Goal: Information Seeking & Learning: Learn about a topic

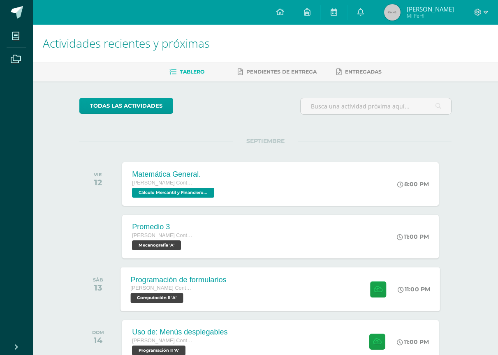
click at [203, 280] on div "Programación de formularios" at bounding box center [179, 279] width 96 height 9
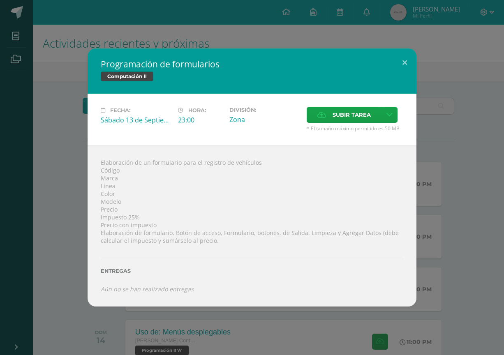
click at [200, 42] on div "Programación de formularios Computación II Fecha: Sábado 13 de Septiembre Hora:…" at bounding box center [252, 177] width 504 height 355
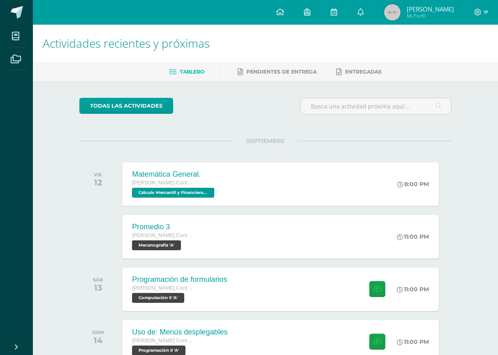
click at [447, 12] on span "[PERSON_NAME]" at bounding box center [430, 9] width 47 height 8
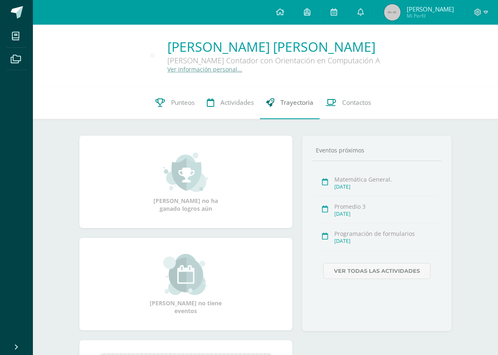
click at [295, 101] on span "Trayectoria" at bounding box center [296, 102] width 33 height 9
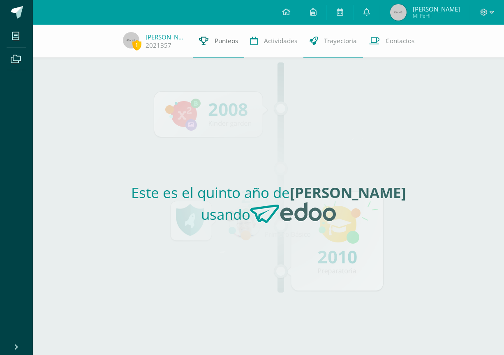
click at [222, 45] on span "Punteos" at bounding box center [226, 41] width 23 height 9
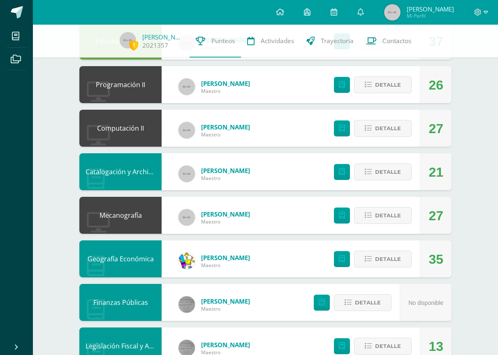
scroll to position [164, 0]
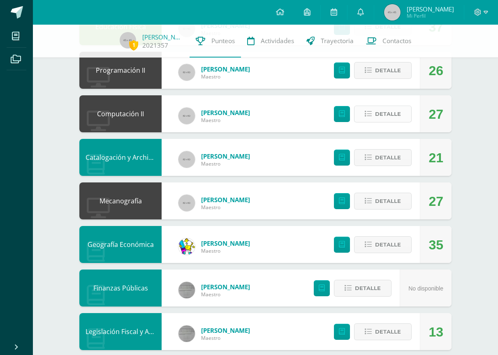
click at [375, 119] on span "Detalle" at bounding box center [388, 113] width 26 height 15
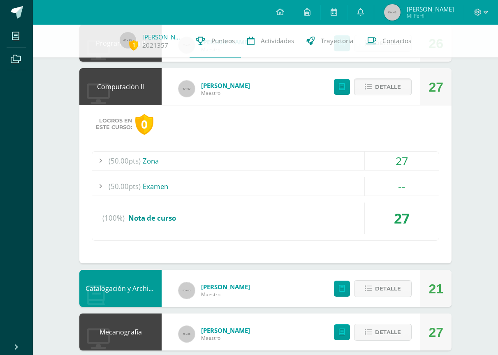
scroll to position [206, 0]
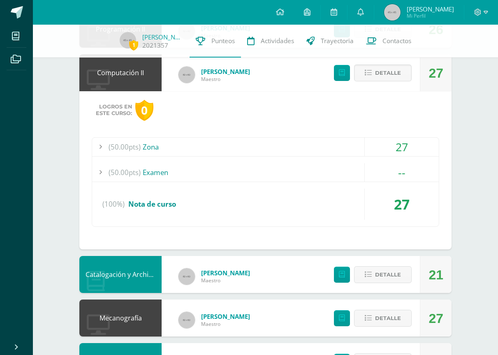
click at [375, 148] on div "27" at bounding box center [402, 147] width 74 height 19
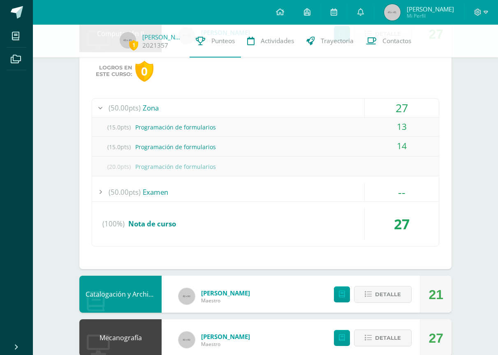
scroll to position [247, 0]
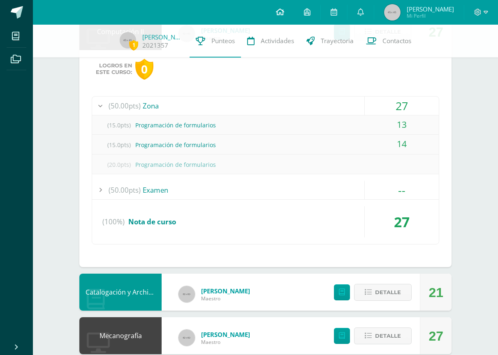
click at [268, 12] on link at bounding box center [280, 12] width 28 height 25
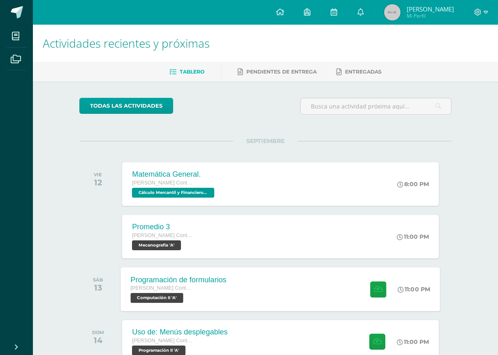
click at [271, 303] on div "Programación de formularios [PERSON_NAME] con Orientación en Computación Comput…" at bounding box center [280, 289] width 319 height 44
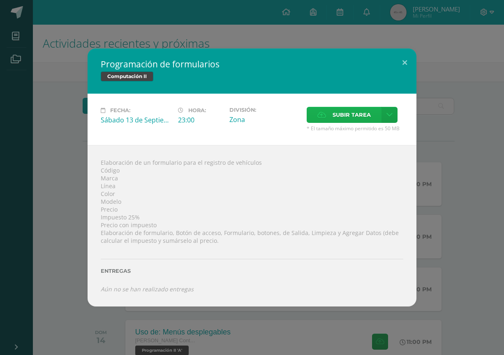
click at [342, 110] on span "Subir tarea" at bounding box center [352, 114] width 38 height 15
click at [0, 0] on input "Subir tarea" at bounding box center [0, 0] width 0 height 0
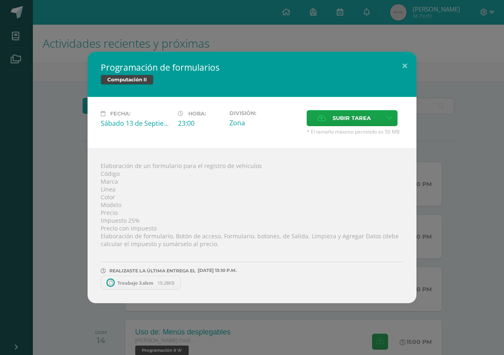
click at [69, 196] on div "Programación de formularios Computación II Fecha: Sábado 13 de Septiembre Hora:…" at bounding box center [251, 178] width 497 height 252
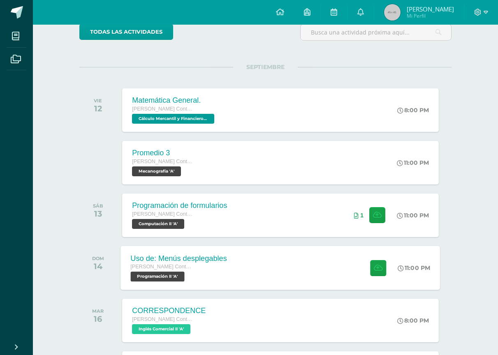
scroll to position [82, 0]
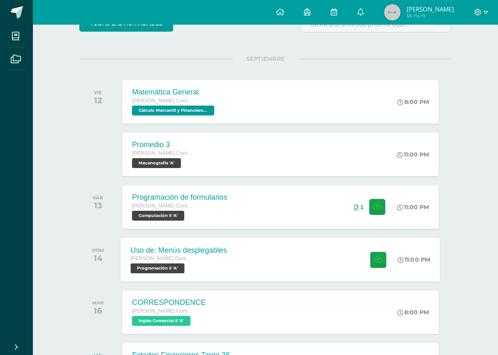
click at [220, 248] on div "Uso de: Menús desplegables" at bounding box center [179, 250] width 96 height 9
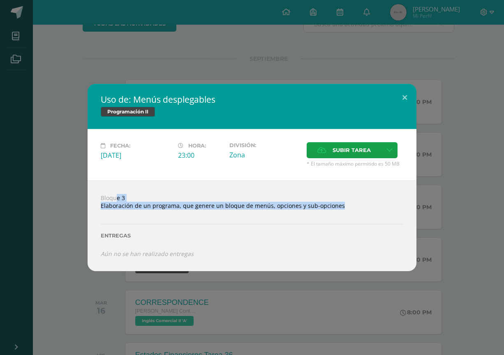
drag, startPoint x: 102, startPoint y: 198, endPoint x: 401, endPoint y: 214, distance: 299.3
click at [401, 214] on div "Bloque 3 Elaboración de un programa, que genere un bloque de menús, opciones y …" at bounding box center [252, 225] width 329 height 91
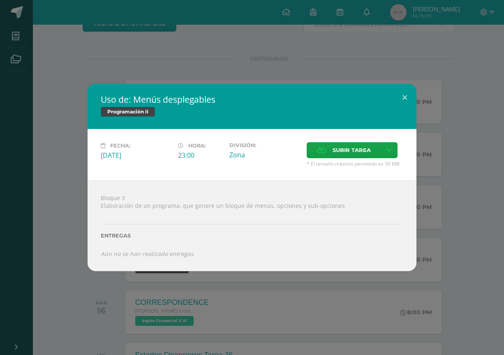
click at [470, 170] on div "Uso de: Menús desplegables Programación II Fecha: Domingo 14 de Septiembre Hora…" at bounding box center [251, 177] width 497 height 187
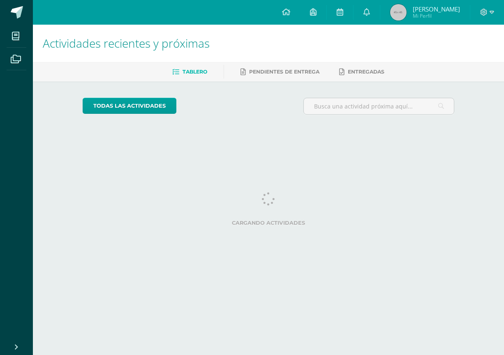
drag, startPoint x: 486, startPoint y: 15, endPoint x: 464, endPoint y: 60, distance: 50.2
click at [486, 13] on icon at bounding box center [483, 12] width 7 height 7
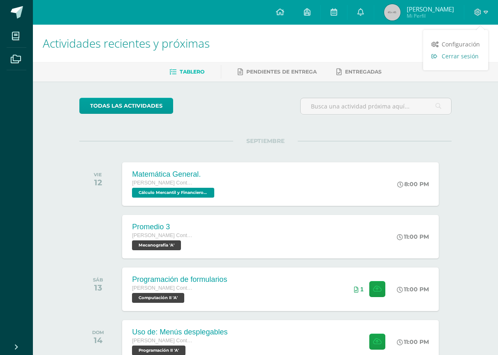
click at [458, 59] on span "Cerrar sesión" at bounding box center [460, 56] width 37 height 8
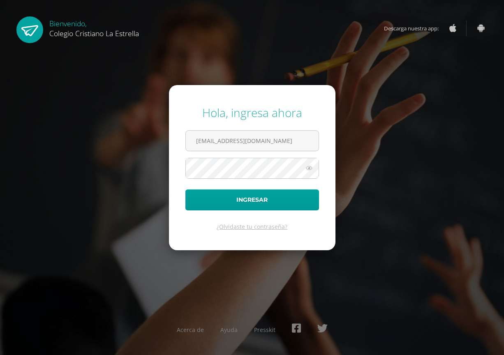
type input "[EMAIL_ADDRESS][DOMAIN_NAME]"
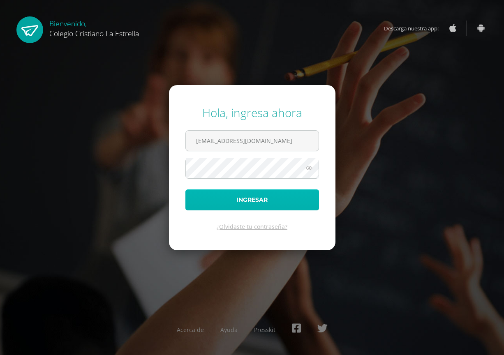
click at [249, 196] on button "Ingresar" at bounding box center [252, 200] width 134 height 21
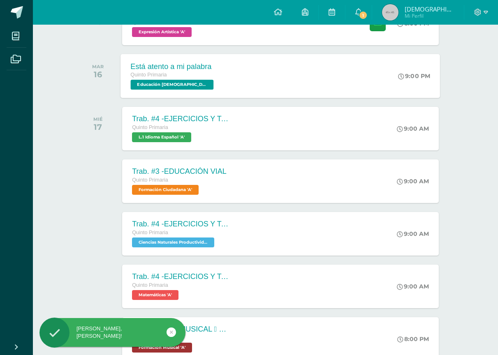
scroll to position [82, 0]
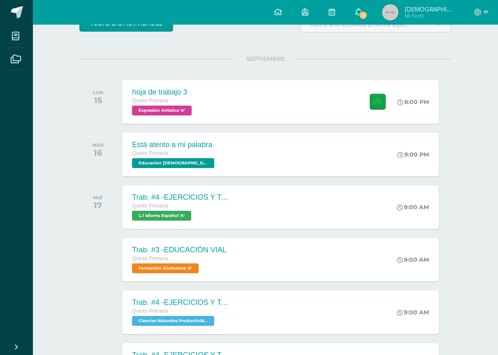
click at [362, 10] on icon at bounding box center [358, 11] width 7 height 7
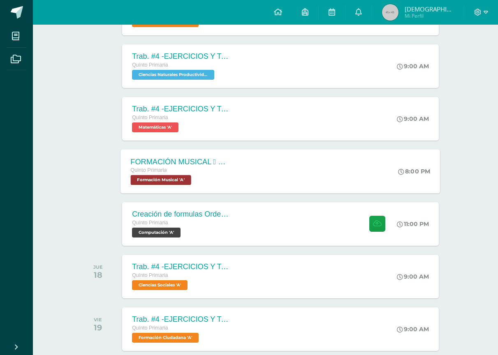
scroll to position [329, 0]
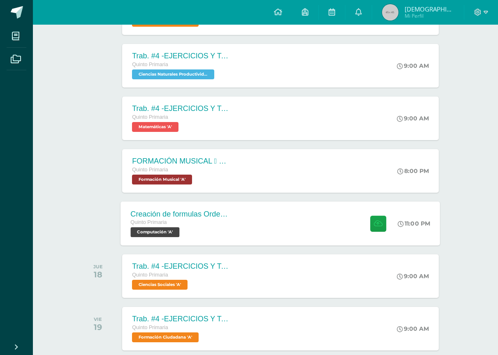
click at [286, 235] on div "Creación de formulas Orden jerárquico Quinto Primaria Computación 'A' 11:00 PM …" at bounding box center [280, 223] width 319 height 44
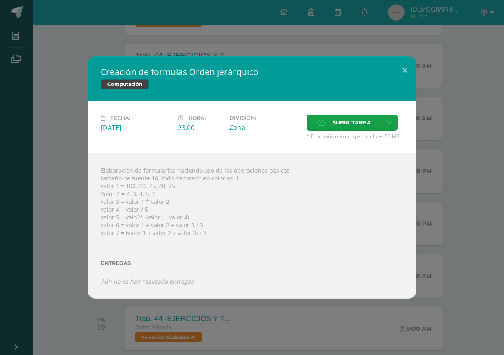
click at [389, 60] on div "Creación de formulas Orden jerárquico Computación" at bounding box center [252, 78] width 329 height 45
click at [394, 60] on button at bounding box center [404, 70] width 23 height 28
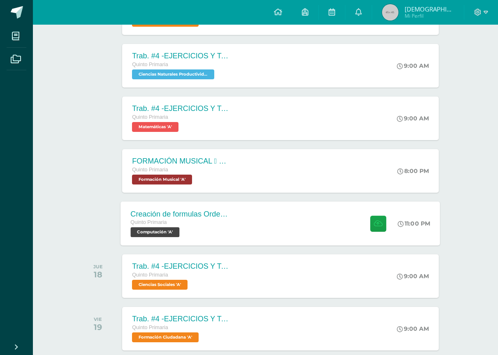
click at [249, 213] on div "Creación de formulas Orden jerárquico Quinto Primaria Computación 'A' 11:00 PM …" at bounding box center [280, 223] width 319 height 44
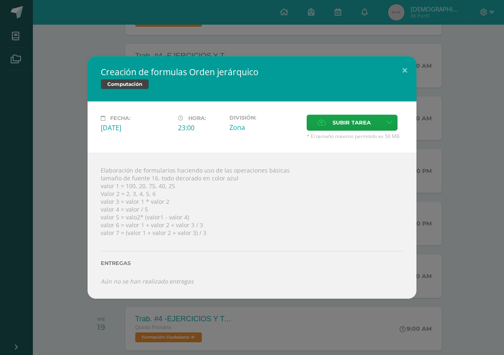
drag, startPoint x: 137, startPoint y: 205, endPoint x: 143, endPoint y: 208, distance: 6.4
click at [139, 206] on div "Elaboración de formularios haciendo uso de las operaciones básicas tamaño de fu…" at bounding box center [252, 226] width 329 height 146
click at [141, 210] on div "Elaboración de formularios haciendo uso de las operaciones básicas tamaño de fu…" at bounding box center [252, 226] width 329 height 146
click at [136, 209] on div "Elaboración de formularios haciendo uso de las operaciones básicas tamaño de fu…" at bounding box center [252, 226] width 329 height 146
drag, startPoint x: 137, startPoint y: 209, endPoint x: 155, endPoint y: 208, distance: 17.7
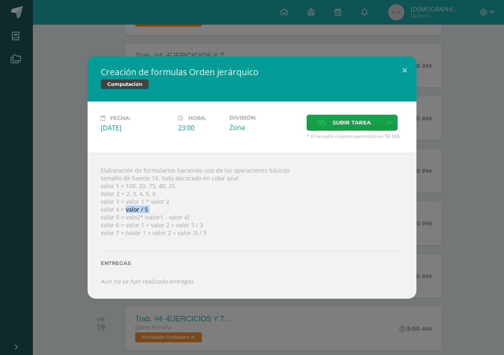
click at [155, 208] on div "Elaboración de formularios haciendo uso de las operaciones básicas tamaño de fu…" at bounding box center [252, 226] width 329 height 146
click at [136, 207] on div "Elaboración de formularios haciendo uso de las operaciones básicas tamaño de fu…" at bounding box center [252, 226] width 329 height 146
click at [137, 207] on div "Elaboración de formularios haciendo uso de las operaciones básicas tamaño de fu…" at bounding box center [252, 226] width 329 height 146
click at [401, 63] on button at bounding box center [404, 70] width 23 height 28
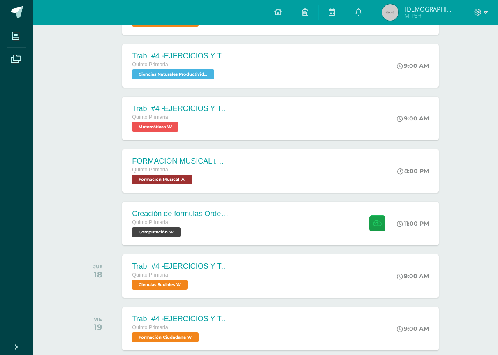
click at [491, 16] on div at bounding box center [481, 12] width 34 height 25
click at [476, 15] on icon at bounding box center [477, 12] width 7 height 7
click at [453, 60] on span "Cerrar sesión" at bounding box center [460, 56] width 37 height 8
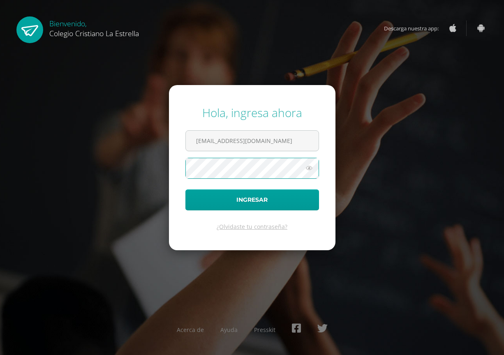
type input "[EMAIL_ADDRESS][DOMAIN_NAME]"
click at [268, 212] on form "Hola, ingresa ahora [EMAIL_ADDRESS][DOMAIN_NAME] Ingresar ¿Olvidaste tu contras…" at bounding box center [252, 167] width 167 height 165
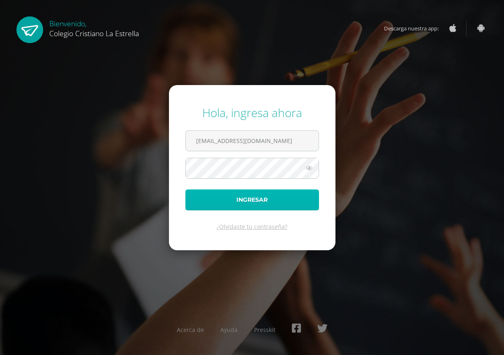
click at [266, 206] on button "Ingresar" at bounding box center [252, 200] width 134 height 21
